Goal: Transaction & Acquisition: Purchase product/service

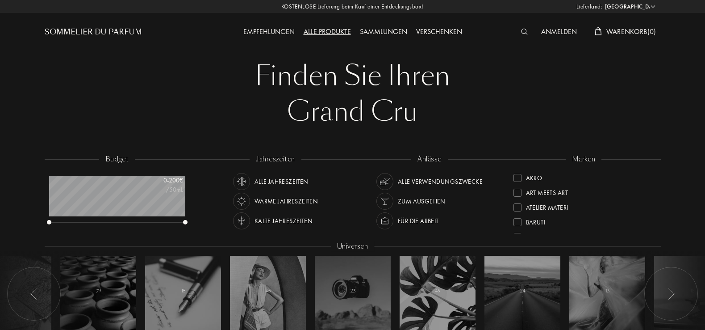
select select "DE"
click at [99, 30] on div "Sommelier du Parfum" at bounding box center [93, 32] width 97 height 11
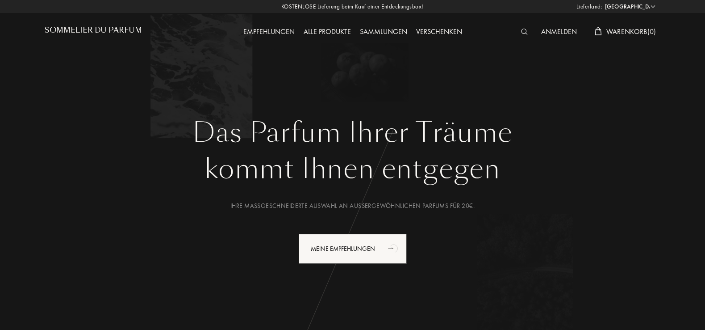
select select "DE"
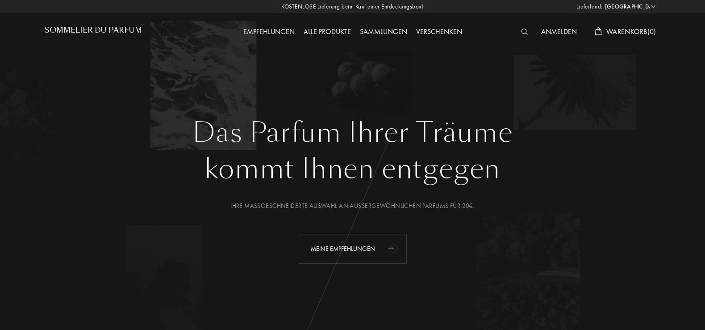
click at [336, 248] on div "Meine Empfehlungen" at bounding box center [353, 249] width 108 height 30
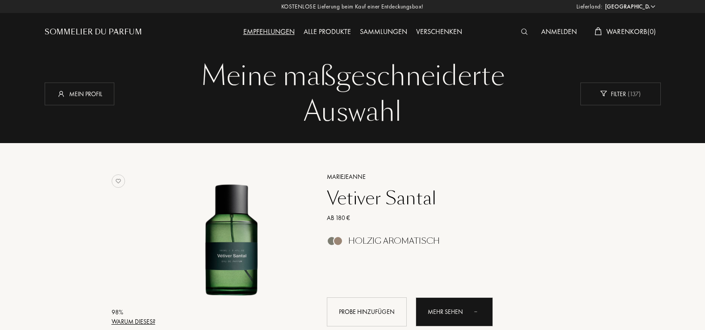
select select "DE"
click at [90, 30] on div "Sommelier du Parfum" at bounding box center [93, 32] width 97 height 11
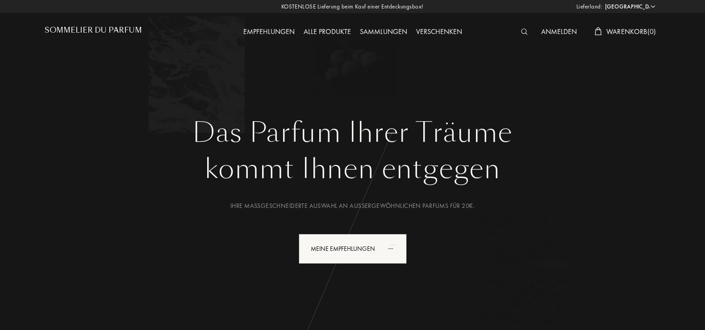
select select "DE"
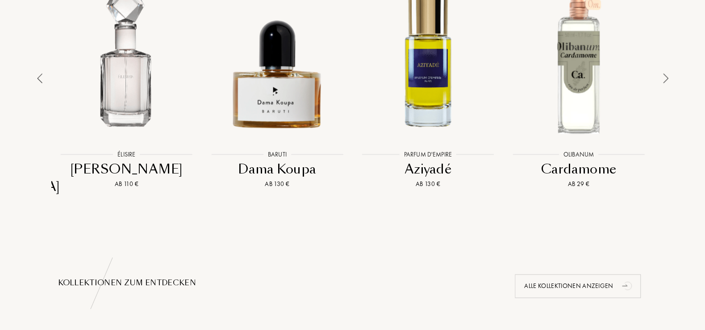
scroll to position [479, 0]
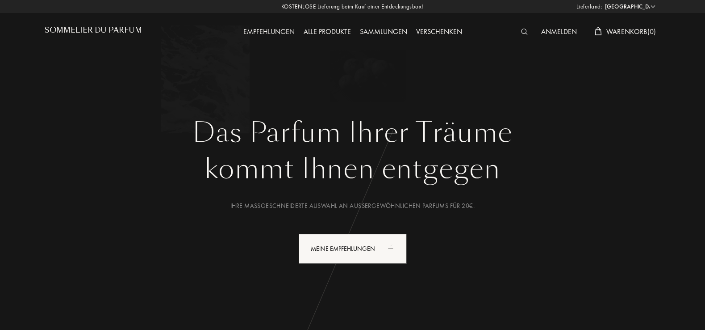
select select "DE"
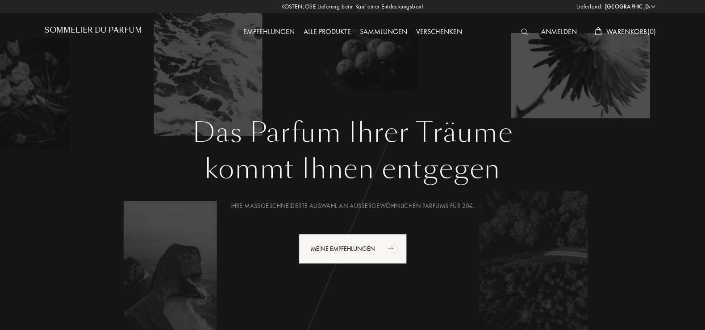
click at [392, 32] on div "Sammlungen" at bounding box center [384, 32] width 56 height 12
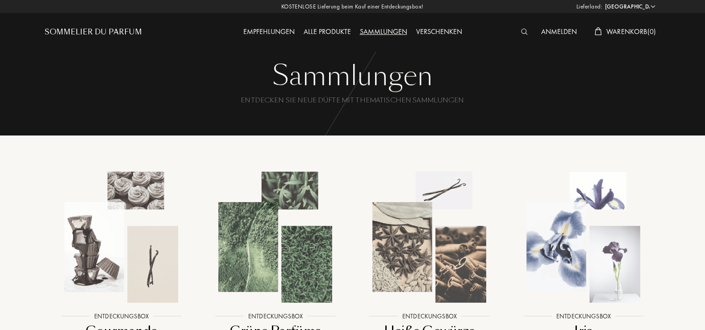
select select "DE"
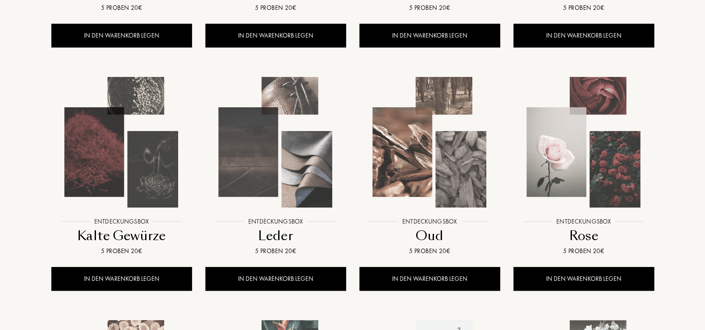
scroll to position [287, 0]
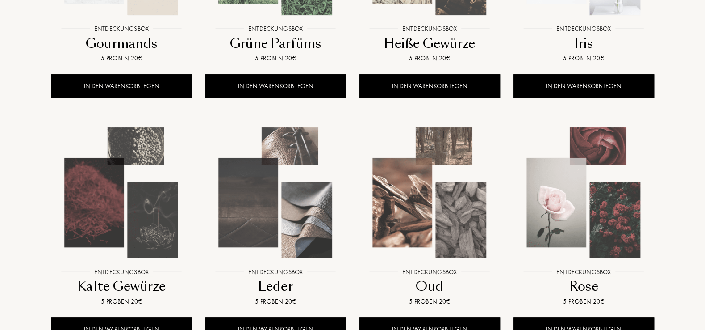
click at [120, 181] on img at bounding box center [121, 192] width 139 height 139
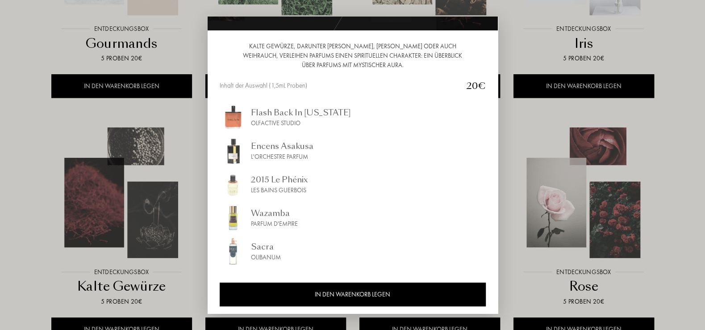
scroll to position [83, 0]
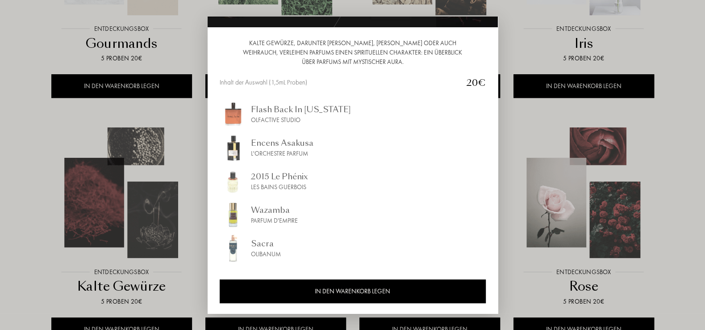
click at [41, 177] on div at bounding box center [352, 165] width 705 height 330
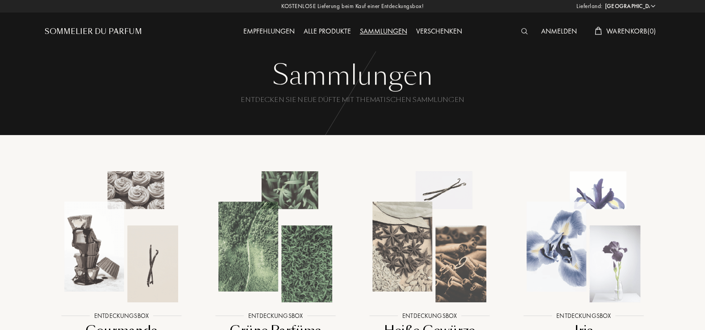
scroll to position [0, 0]
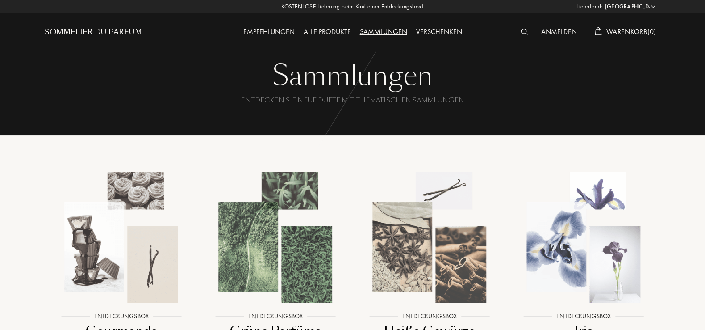
click at [104, 33] on div "Sommelier du Parfum" at bounding box center [93, 32] width 97 height 11
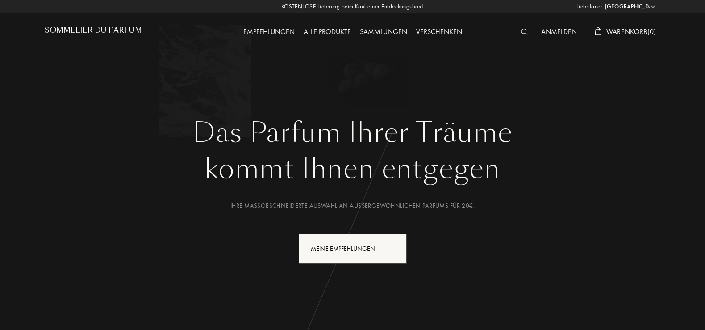
select select "DE"
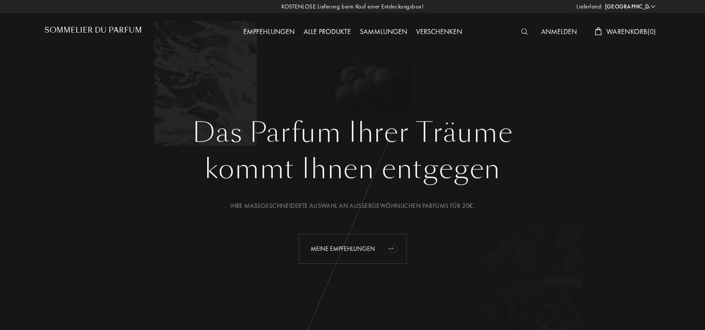
click at [369, 250] on div "Meine Empfehlungen" at bounding box center [353, 249] width 108 height 30
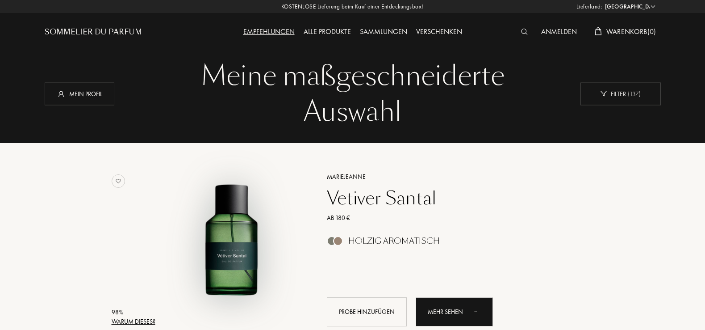
select select "DE"
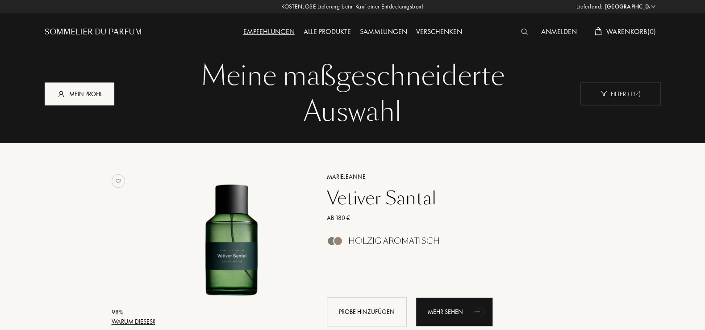
click at [93, 102] on div "Mein Profil" at bounding box center [80, 93] width 70 height 23
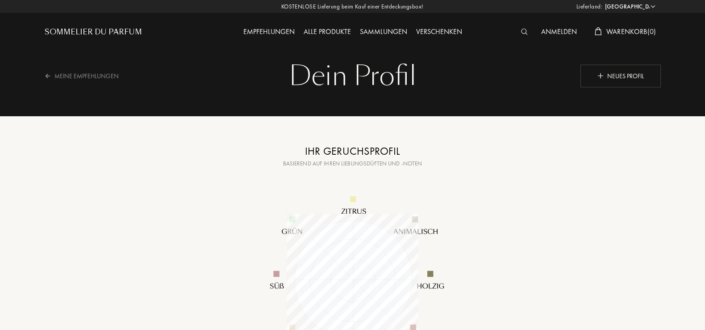
select select "DE"
click at [332, 83] on div "Dein Profil" at bounding box center [352, 76] width 603 height 36
click at [87, 76] on div "Meine Empfehlungen" at bounding box center [88, 76] width 86 height 22
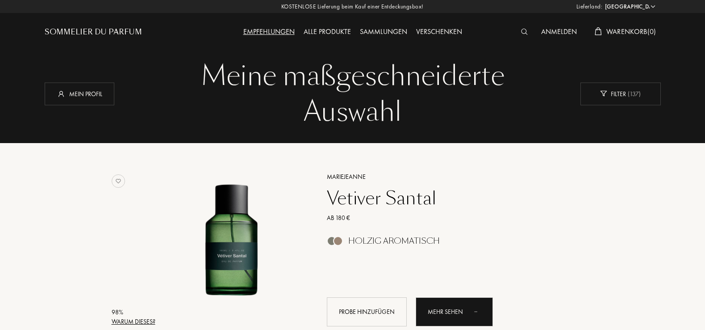
select select "DE"
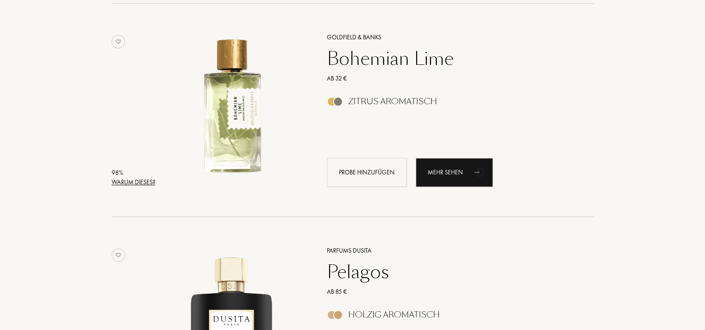
scroll to position [671, 0]
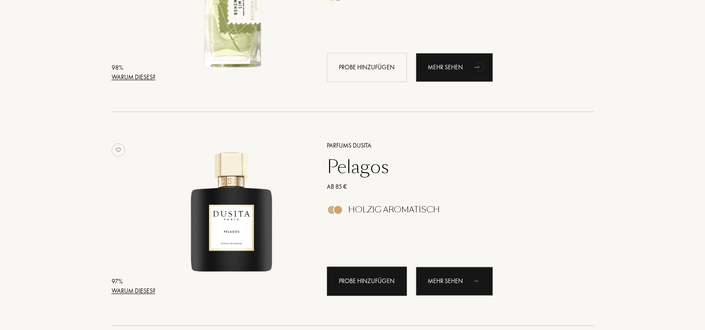
click at [399, 282] on div "Probe hinzufügen" at bounding box center [367, 280] width 80 height 29
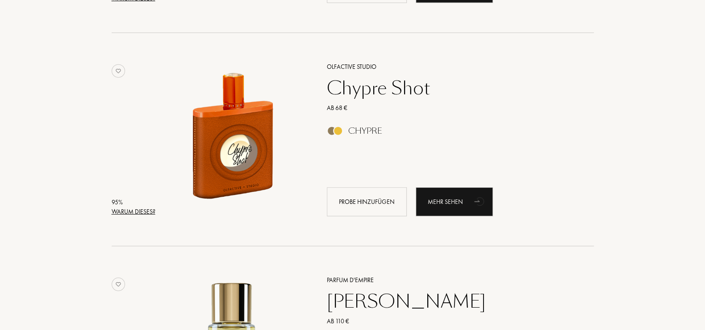
scroll to position [1390, 0]
click at [382, 200] on div "Probe hinzufügen" at bounding box center [367, 201] width 80 height 29
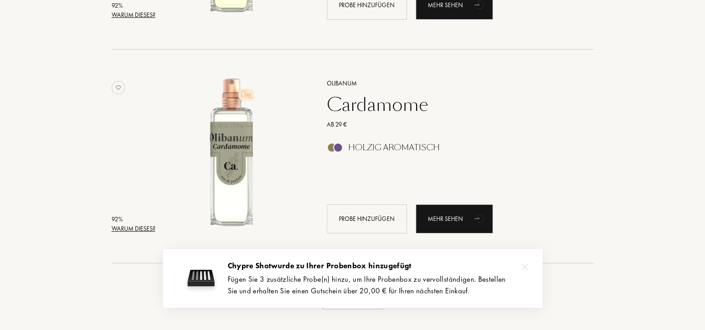
scroll to position [2253, 0]
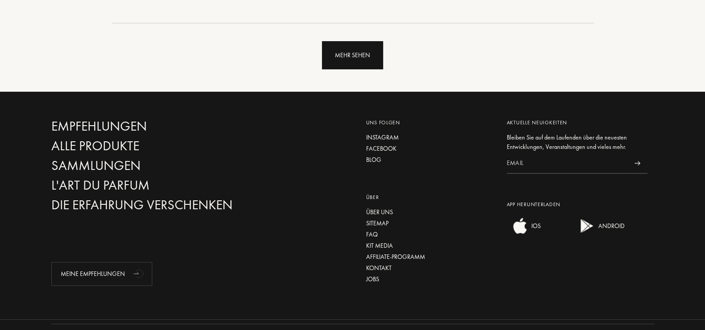
click at [359, 47] on div "Mehr sehen" at bounding box center [352, 55] width 61 height 28
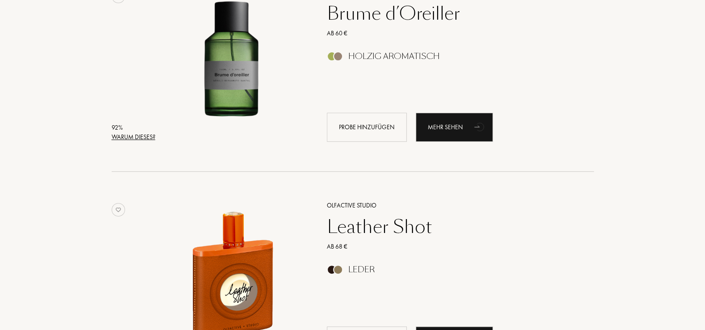
scroll to position [2445, 0]
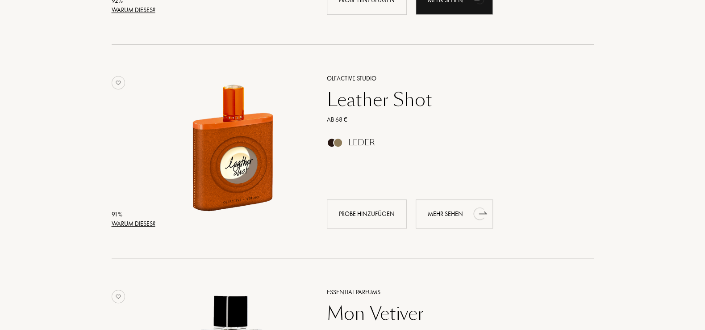
click at [446, 217] on div "Mehr sehen" at bounding box center [454, 213] width 77 height 29
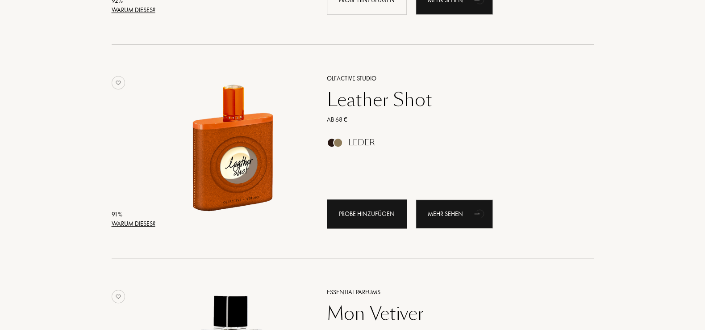
click at [374, 215] on div "Probe hinzufügen" at bounding box center [367, 213] width 80 height 29
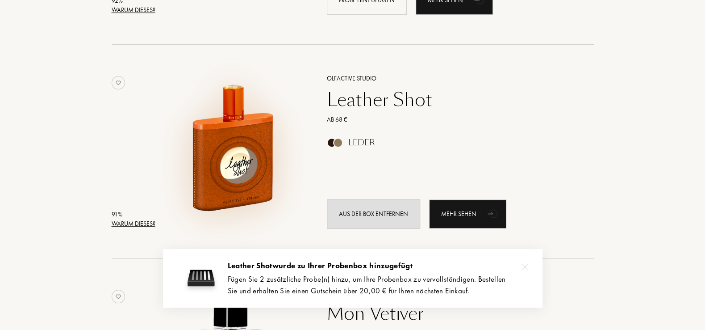
scroll to position [2684, 0]
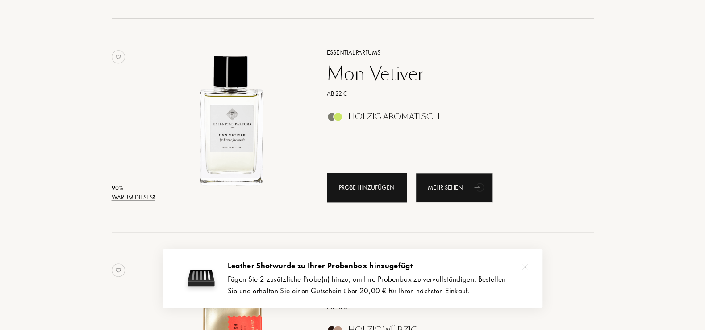
click at [357, 181] on div "Probe hinzufügen" at bounding box center [367, 187] width 80 height 29
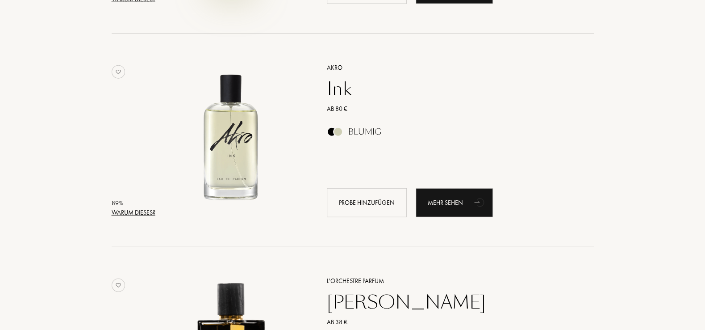
scroll to position [3547, 0]
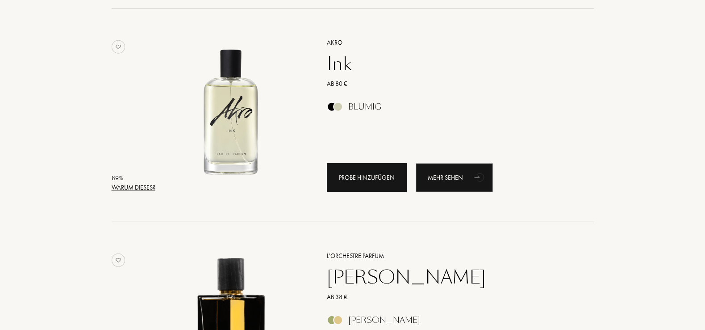
click at [382, 186] on div "Probe hinzufügen" at bounding box center [367, 177] width 80 height 29
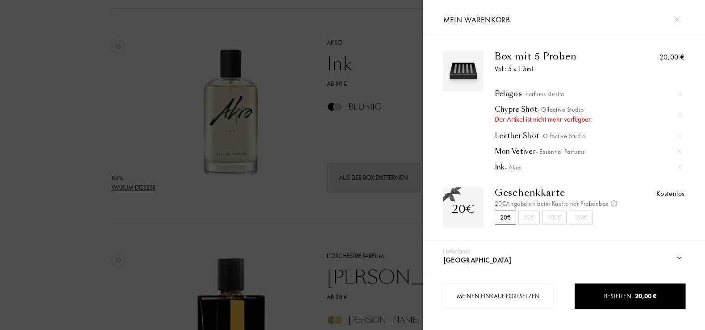
click at [529, 110] on div "Chypre Shot - Olfactive Studio" at bounding box center [588, 109] width 187 height 9
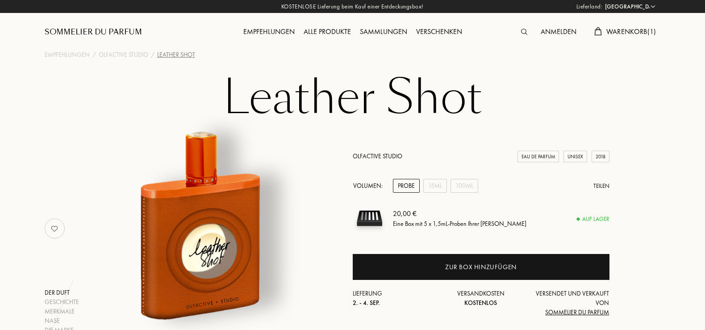
select select "DE"
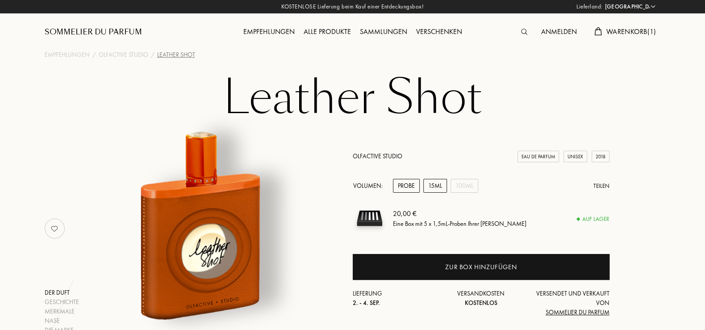
click at [441, 186] on div "15mL" at bounding box center [436, 186] width 24 height 14
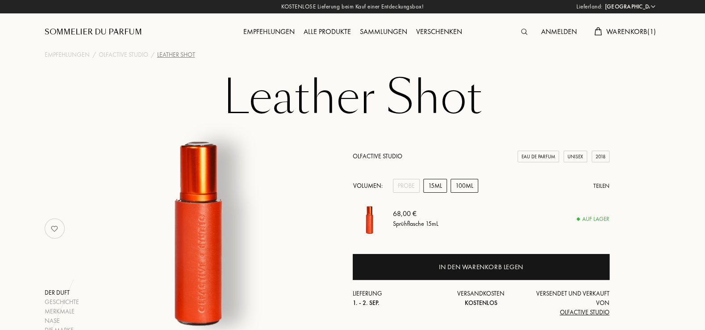
click at [463, 185] on div "100mL" at bounding box center [465, 186] width 28 height 14
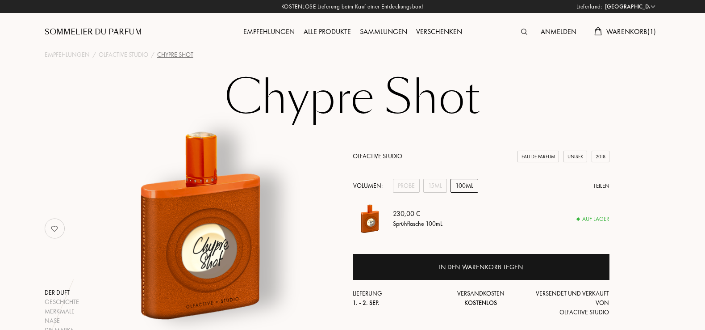
select select "DE"
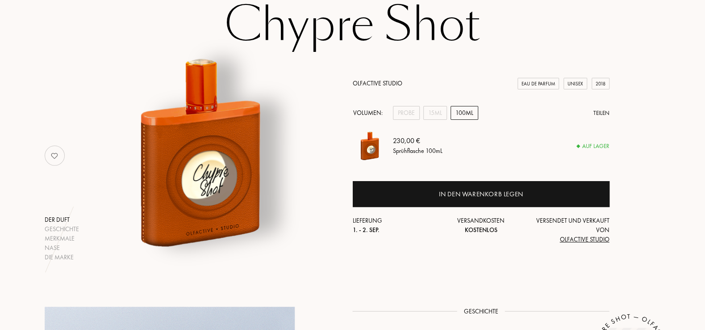
scroll to position [96, 0]
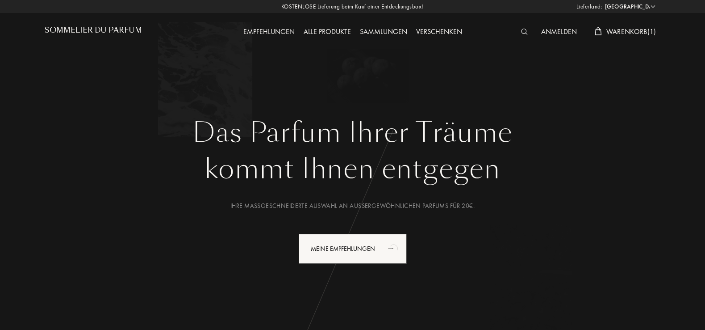
select select "DE"
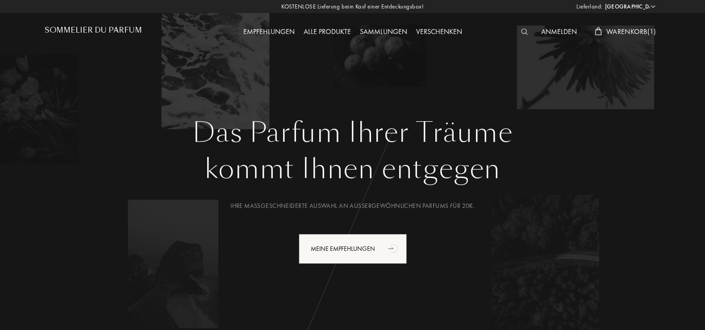
click at [623, 33] on span "Warenkorb ( 1 )" at bounding box center [632, 31] width 50 height 9
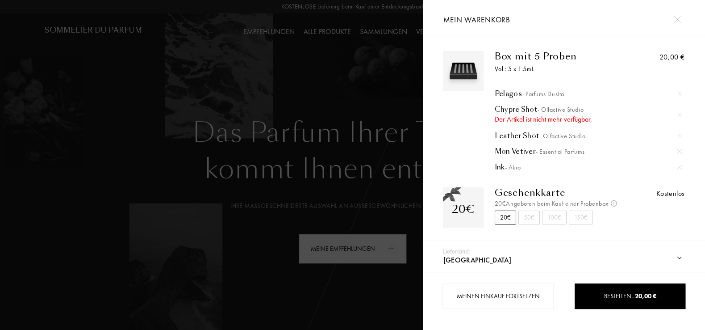
click at [678, 116] on img at bounding box center [680, 115] width 4 height 4
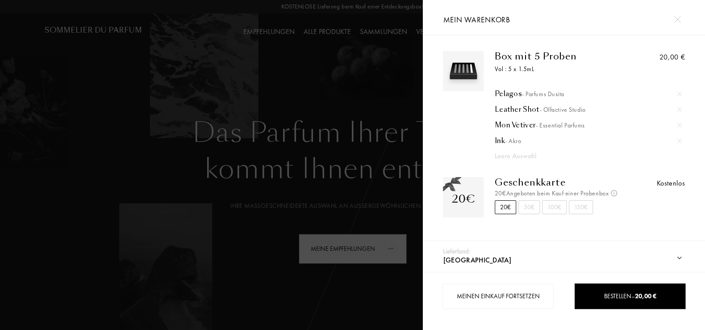
click at [300, 105] on div at bounding box center [211, 165] width 423 height 330
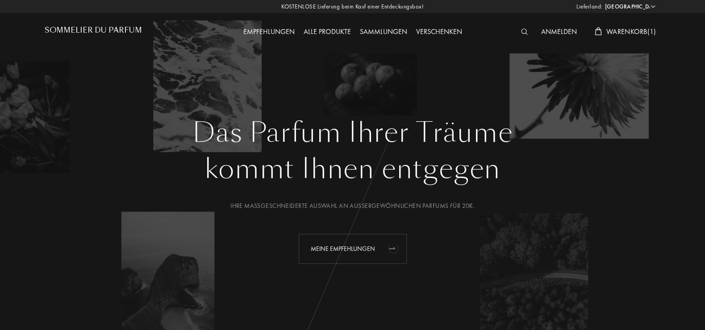
click at [391, 248] on icon "animation" at bounding box center [392, 248] width 6 height 2
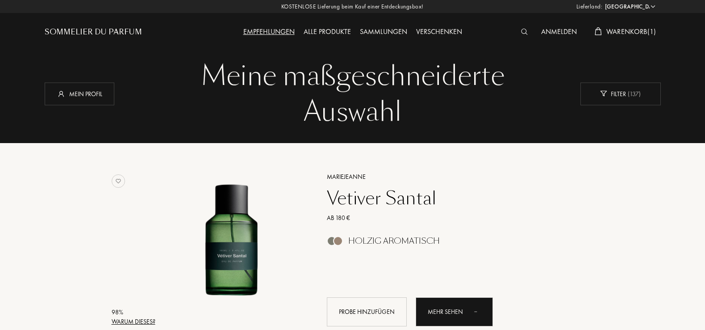
select select "DE"
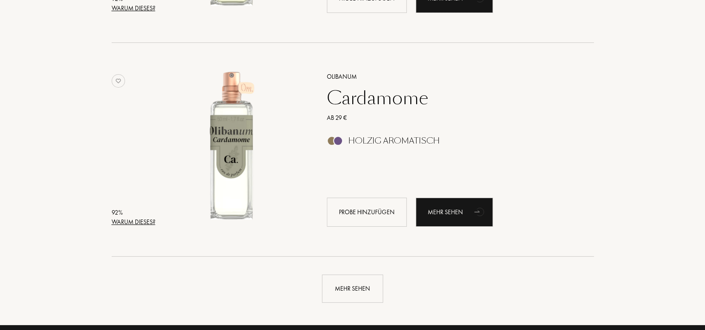
scroll to position [2205, 0]
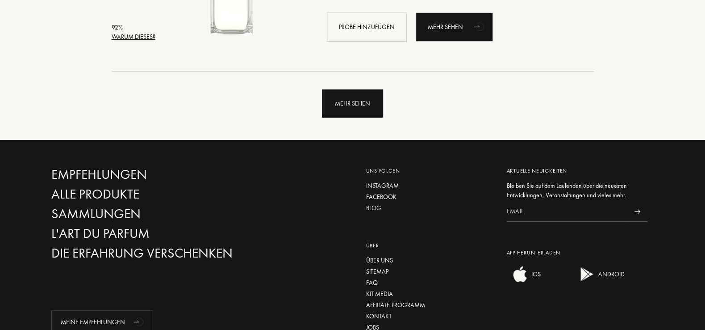
click at [349, 92] on div "Mehr sehen" at bounding box center [352, 103] width 61 height 28
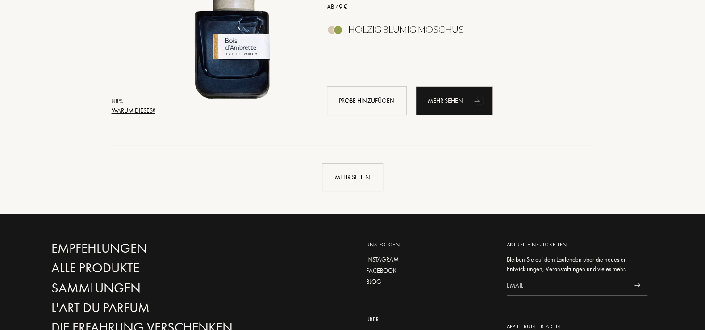
scroll to position [4266, 0]
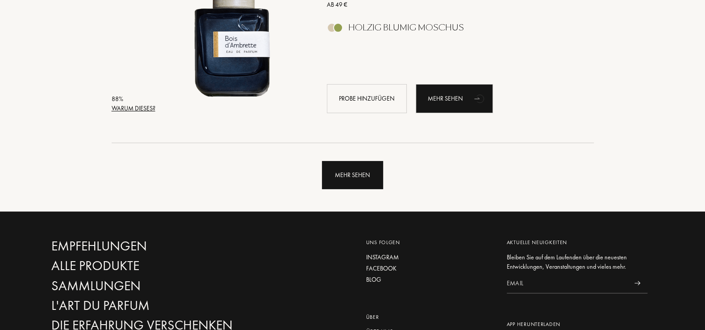
click at [346, 170] on div "Mehr sehen" at bounding box center [352, 175] width 61 height 28
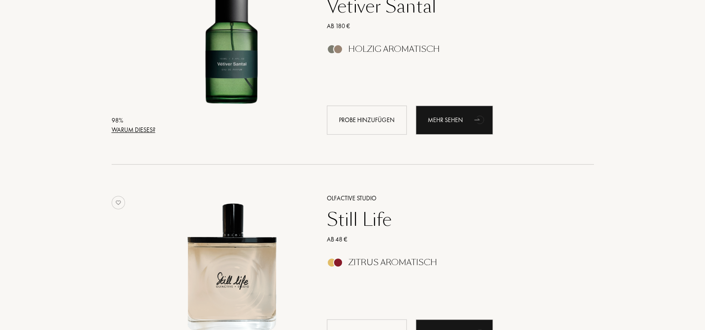
scroll to position [0, 0]
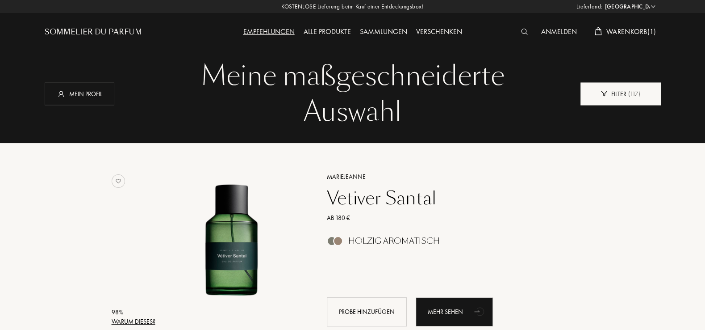
click at [623, 97] on div "Filter ( 117 )" at bounding box center [621, 93] width 80 height 23
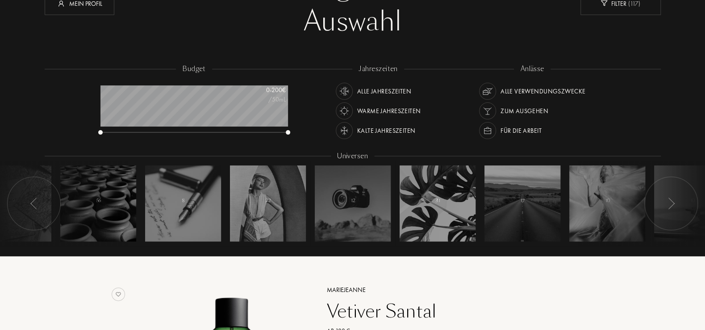
scroll to position [96, 0]
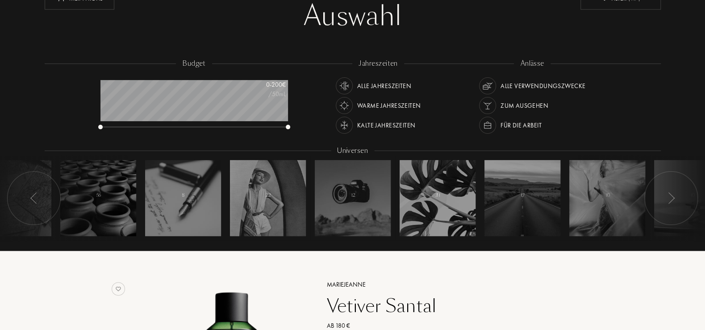
click at [401, 127] on div "Kalte Jahreszeiten" at bounding box center [386, 125] width 59 height 17
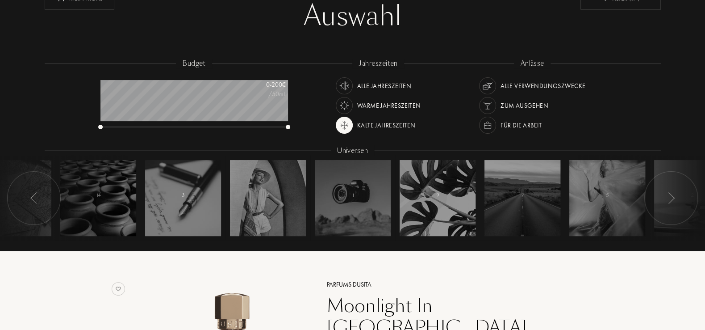
click at [508, 124] on div "Für die Arbeit" at bounding box center [521, 125] width 41 height 17
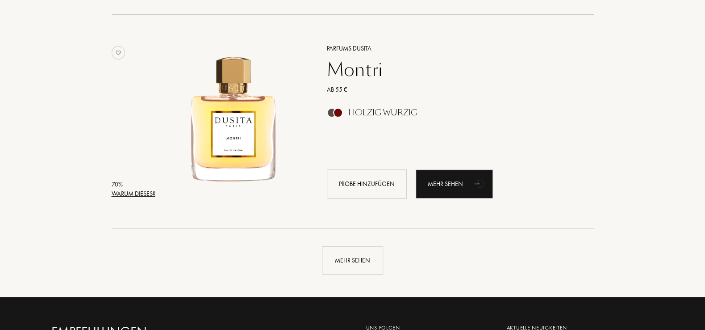
scroll to position [2253, 0]
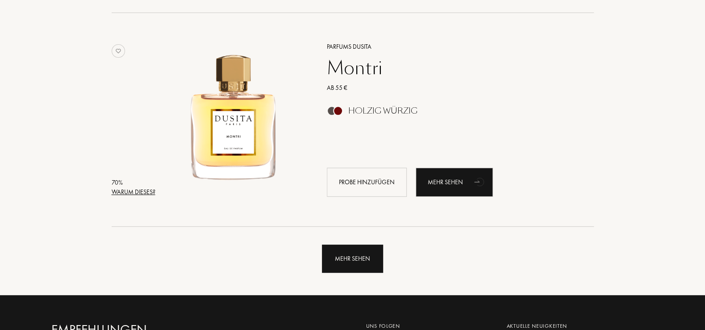
click at [358, 268] on div "Mehr sehen" at bounding box center [352, 258] width 61 height 28
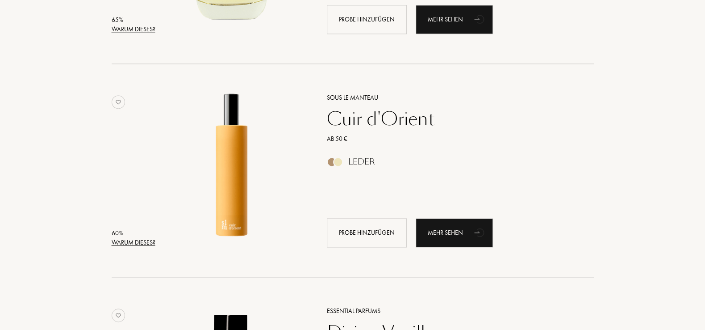
scroll to position [2828, 0]
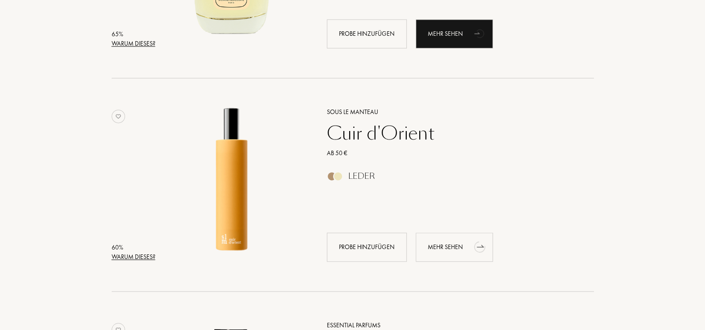
click at [448, 251] on div "Mehr sehen" at bounding box center [454, 246] width 77 height 29
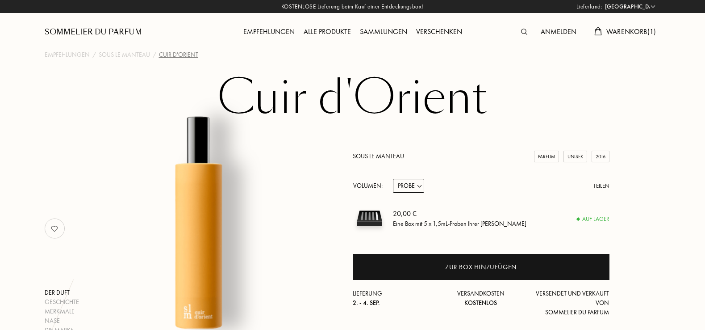
select select "DE"
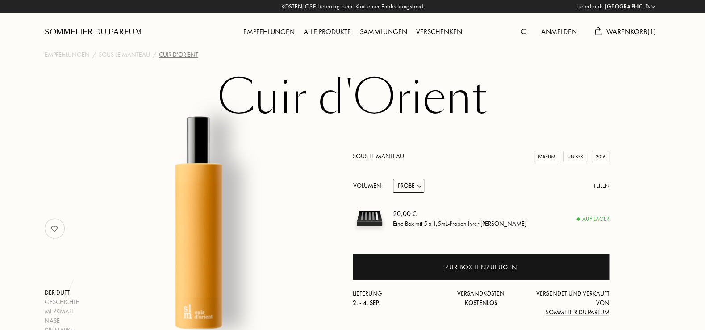
click at [393, 179] on select "Probe 14mL 50mL 100mL" at bounding box center [408, 186] width 31 height 14
select select "3"
click option "100mL" at bounding box center [0, 0] width 0 height 0
select select "3"
click at [393, 179] on select "Probe 14mL 50mL 100mL" at bounding box center [408, 186] width 31 height 14
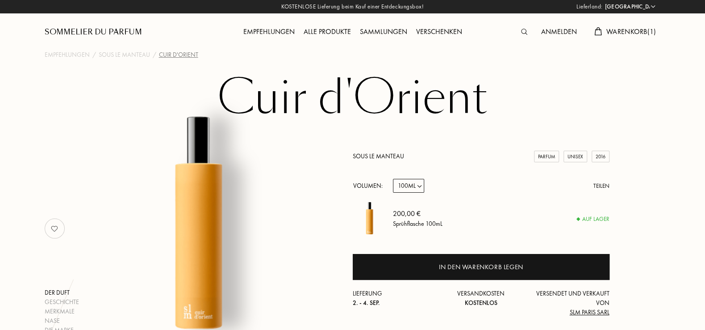
select select "2"
click option "50mL" at bounding box center [0, 0] width 0 height 0
select select "2"
click at [393, 179] on select "Probe 14mL 50mL 100mL" at bounding box center [408, 186] width 31 height 14
select select "1"
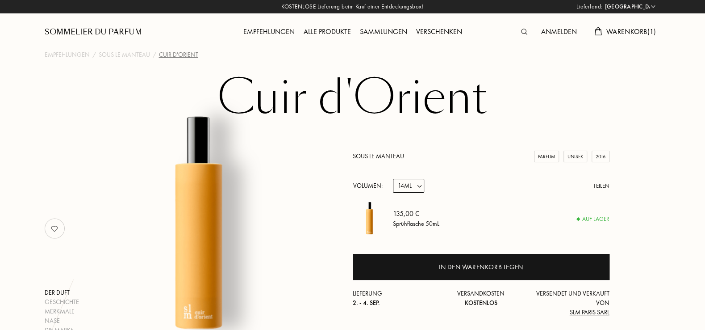
click option "14mL" at bounding box center [0, 0] width 0 height 0
select select "1"
